Goal: Information Seeking & Learning: Learn about a topic

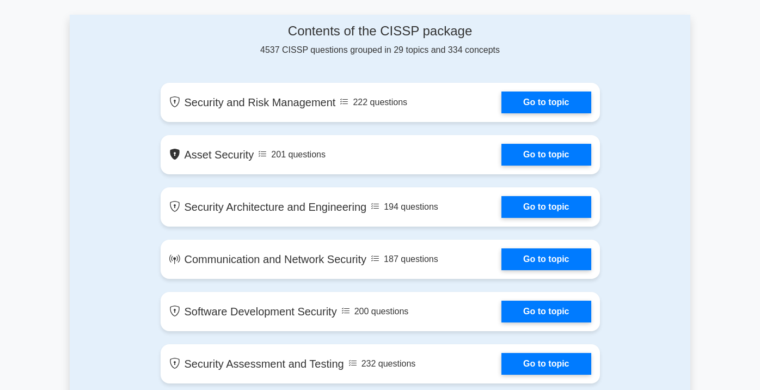
scroll to position [599, 0]
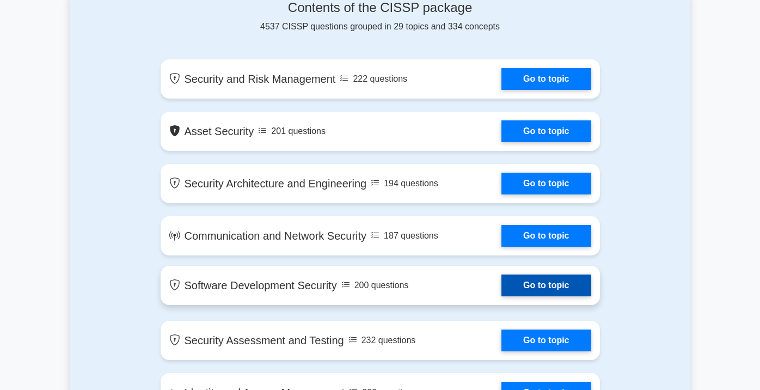
click at [501, 274] on link "Go to topic" at bounding box center [545, 285] width 89 height 22
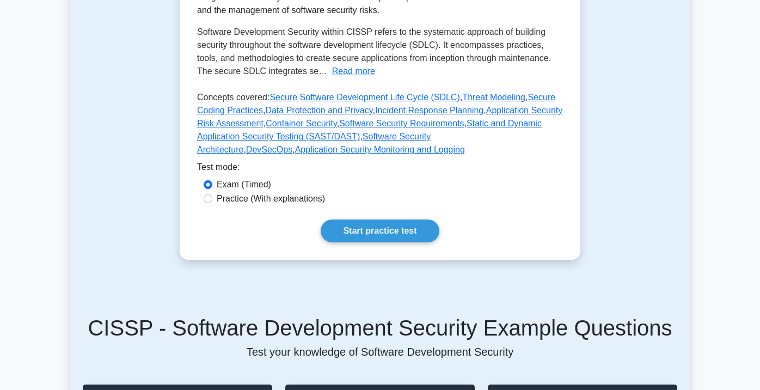
scroll to position [272, 0]
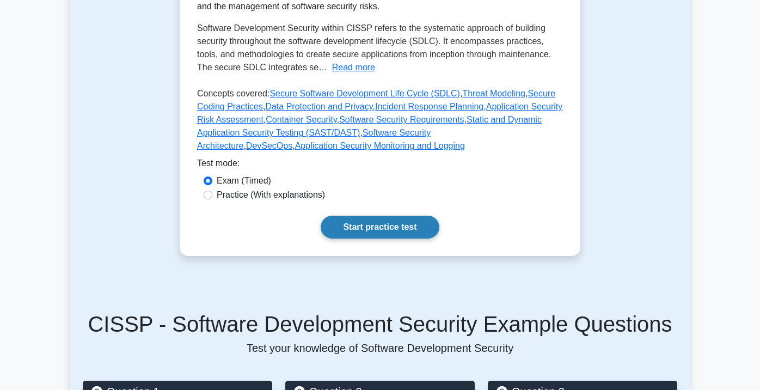
click at [364, 216] on link "Start practice test" at bounding box center [380, 227] width 118 height 23
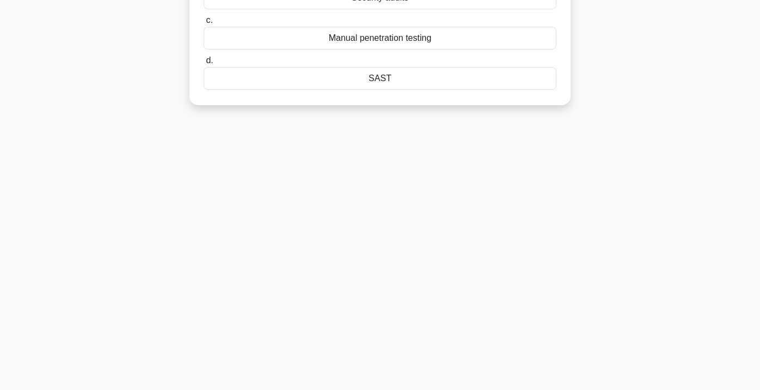
scroll to position [198, 0]
